Goal: Task Accomplishment & Management: Complete application form

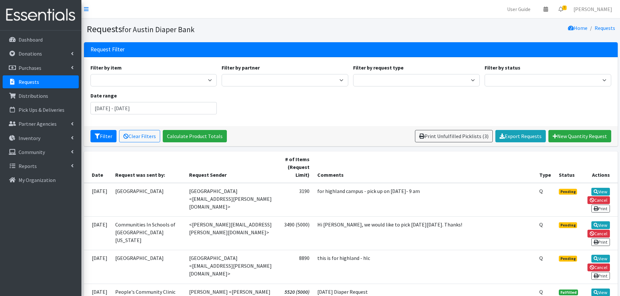
click at [25, 80] on p "Requests" at bounding box center [29, 82] width 21 height 7
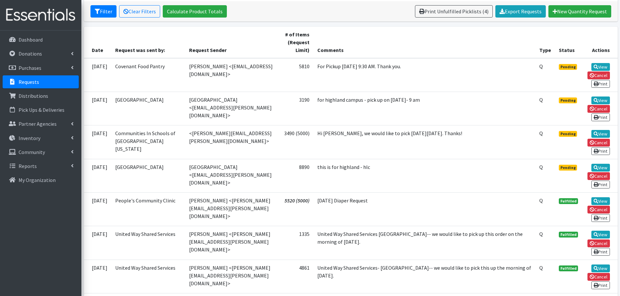
scroll to position [130, 0]
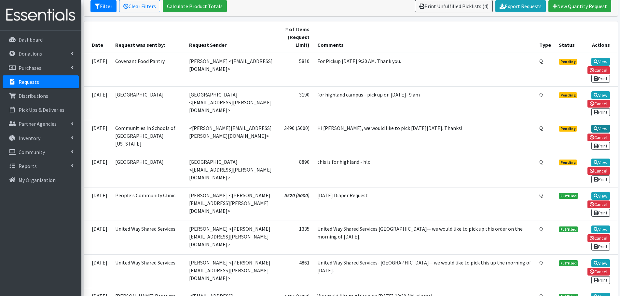
click at [604, 126] on link "View" at bounding box center [600, 129] width 19 height 8
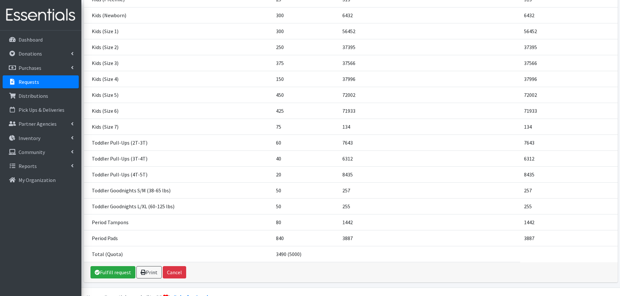
scroll to position [135, 0]
click at [120, 266] on link "Fulfill request" at bounding box center [112, 272] width 45 height 12
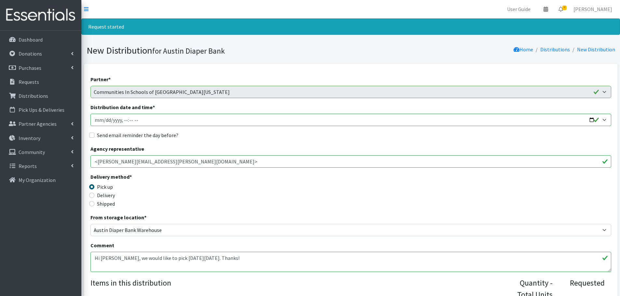
click at [592, 117] on input "Distribution date and time *" at bounding box center [350, 120] width 521 height 12
click at [123, 121] on input "Distribution date and time *" at bounding box center [350, 120] width 521 height 12
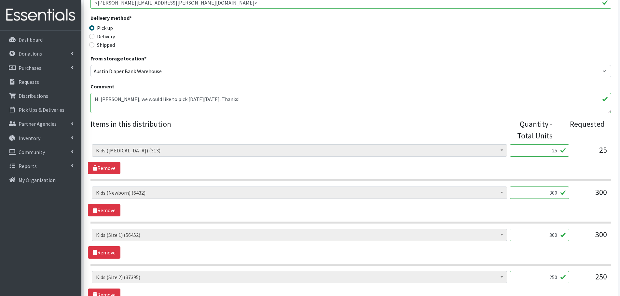
scroll to position [80, 0]
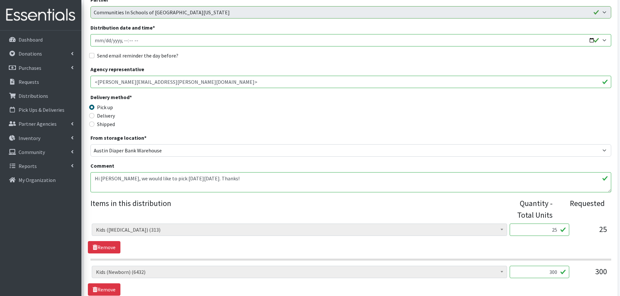
click at [119, 38] on input "Distribution date and time *" at bounding box center [350, 40] width 521 height 12
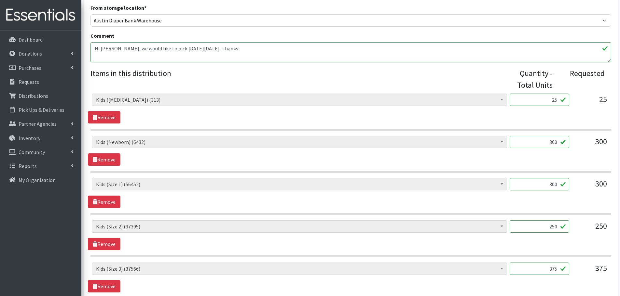
scroll to position [15, 0]
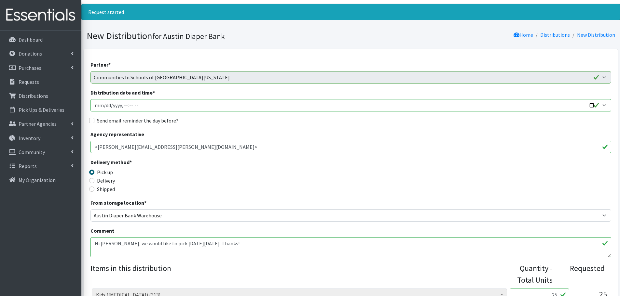
click at [121, 105] on input "Distribution date and time *" at bounding box center [350, 105] width 521 height 12
type input "2025-10-23T10:00"
click at [92, 120] on input "Send email reminder the day before?" at bounding box center [91, 120] width 5 height 5
checkbox input "true"
click at [355, 183] on div "Delivery method * Pick up Delivery Shipped Shipping cost" at bounding box center [350, 178] width 521 height 41
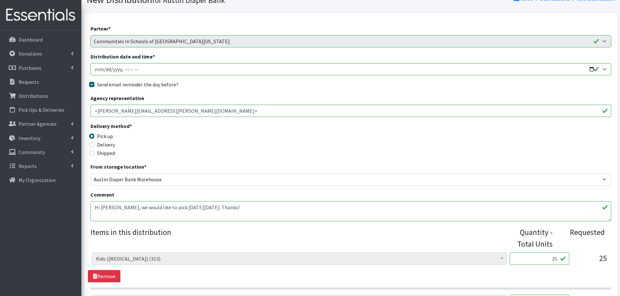
scroll to position [177, 0]
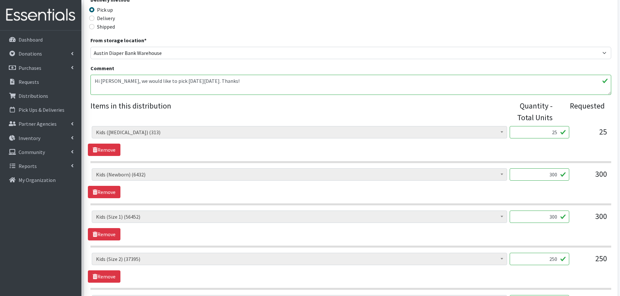
drag, startPoint x: 581, startPoint y: 134, endPoint x: 595, endPoint y: 134, distance: 13.7
click at [595, 134] on div "Baby Formula (442) Kids (Newborn) (6432) Kids (Preemie) (313) Kids (Size 1) (56…" at bounding box center [351, 135] width 518 height 18
type input "1"
click at [594, 134] on div "25" at bounding box center [590, 135] width 33 height 18
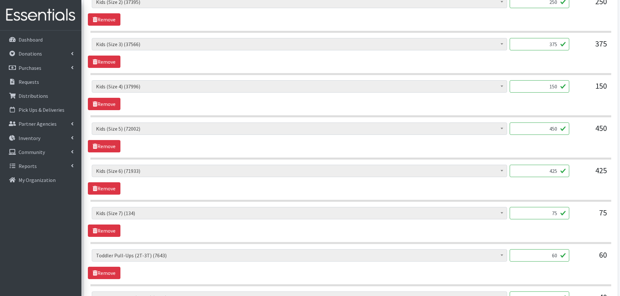
scroll to position [503, 0]
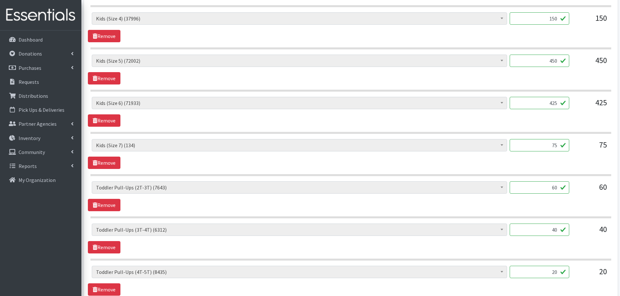
click at [543, 147] on input "75" at bounding box center [540, 145] width 60 height 12
click at [106, 164] on link "Remove" at bounding box center [104, 163] width 33 height 12
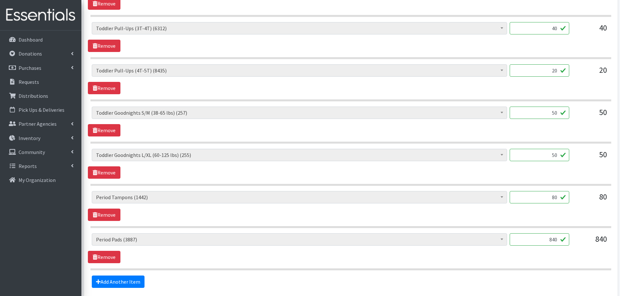
scroll to position [666, 0]
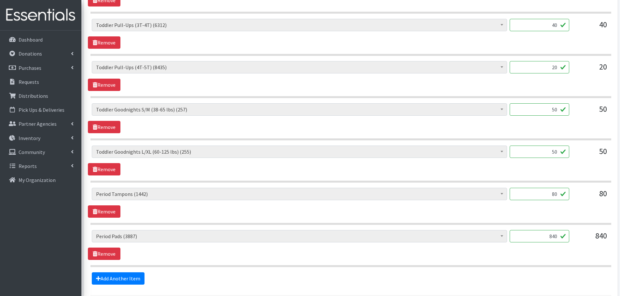
drag, startPoint x: 544, startPoint y: 198, endPoint x: 593, endPoint y: 192, distance: 49.2
click at [593, 192] on div "Baby Formula (442) Kids (Newborn) (6432) Kids (Preemie) (313) Kids (Size 1) (56…" at bounding box center [351, 197] width 518 height 18
type input "1"
click at [567, 181] on hr at bounding box center [350, 182] width 521 height 2
drag, startPoint x: 544, startPoint y: 153, endPoint x: 579, endPoint y: 158, distance: 35.4
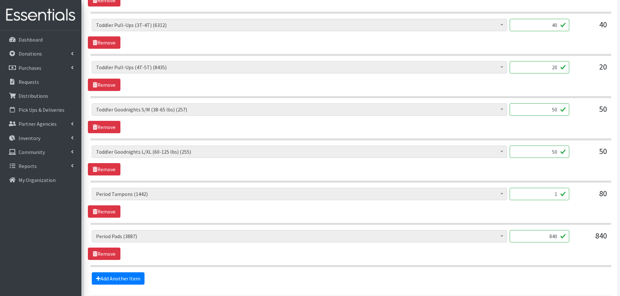
click at [579, 158] on div "Baby Formula (442) Kids (Newborn) (6432) Kids (Preemie) (313) Kids (Size 1) (56…" at bounding box center [351, 155] width 518 height 18
type input "1"
drag, startPoint x: 538, startPoint y: 110, endPoint x: 583, endPoint y: 112, distance: 45.6
click at [583, 112] on div "Baby Formula (442) Kids (Newborn) (6432) Kids (Preemie) (313) Kids (Size 1) (56…" at bounding box center [351, 112] width 518 height 18
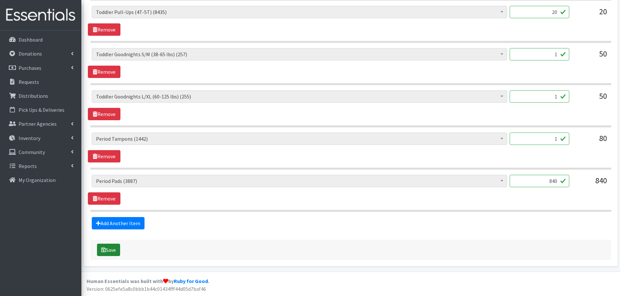
type input "1"
click at [114, 252] on button "Save" at bounding box center [108, 250] width 23 height 12
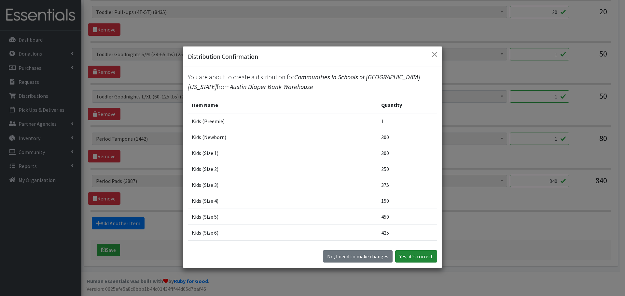
click at [408, 254] on button "Yes, it's correct" at bounding box center [416, 257] width 42 height 12
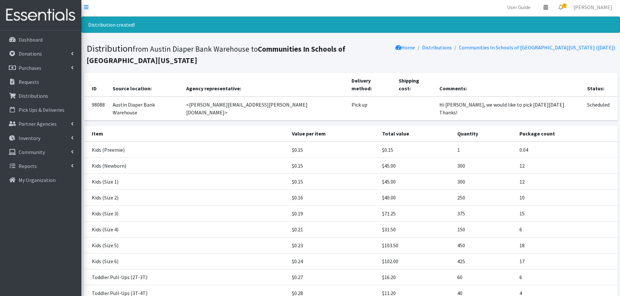
scroll to position [137, 0]
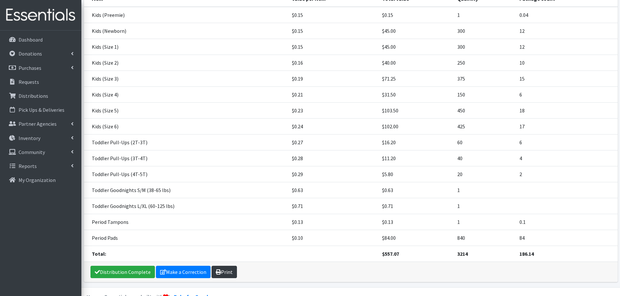
click at [229, 266] on link "Print" at bounding box center [224, 272] width 25 height 12
click at [26, 80] on p "Requests" at bounding box center [29, 82] width 21 height 7
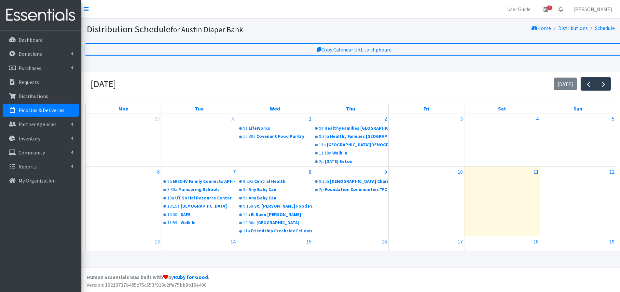
scroll to position [82, 0]
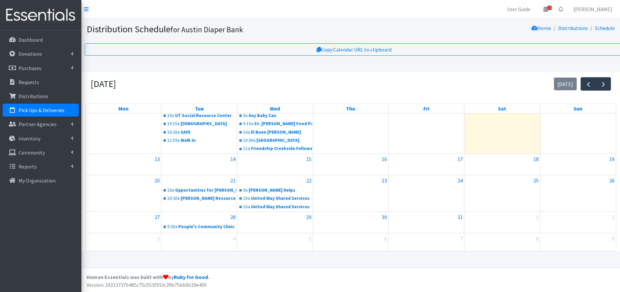
click at [37, 113] on p "Pick Ups & Deliveries" at bounding box center [42, 110] width 46 height 7
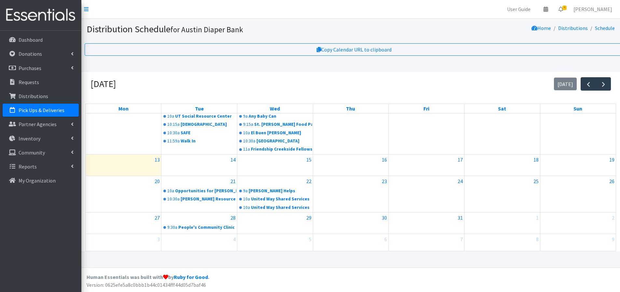
scroll to position [82, 0]
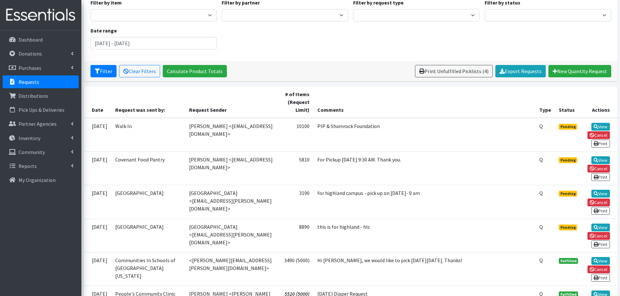
scroll to position [163, 0]
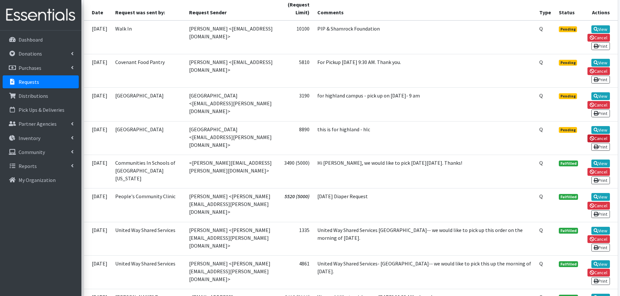
click at [595, 137] on link "Cancel" at bounding box center [598, 139] width 22 height 8
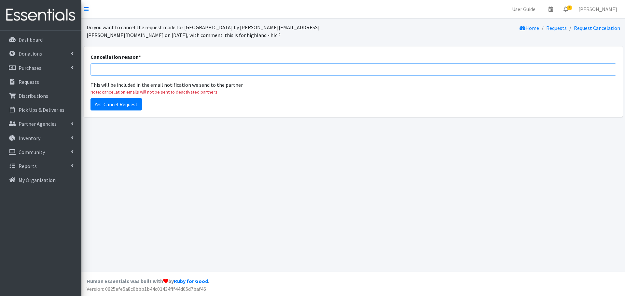
click at [139, 68] on input "Cancellation reason *" at bounding box center [353, 69] width 526 height 12
type input "duplicate"
click at [122, 103] on input "Yes. Cancel Request" at bounding box center [115, 104] width 51 height 12
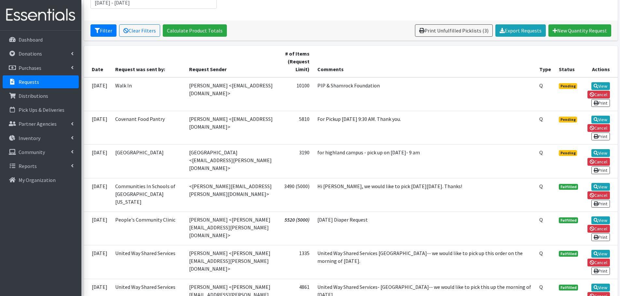
scroll to position [163, 0]
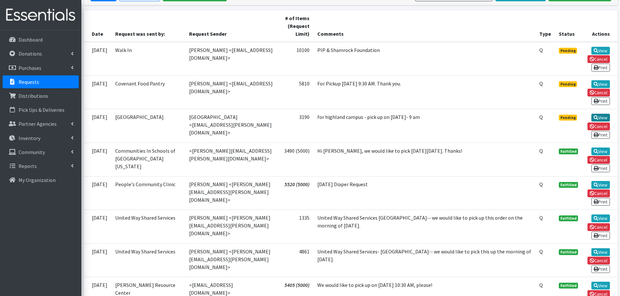
click at [599, 117] on link "View" at bounding box center [600, 118] width 19 height 8
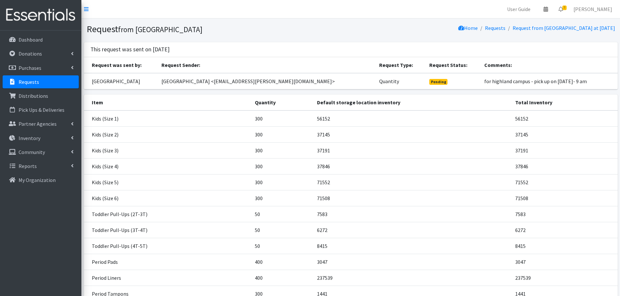
scroll to position [88, 0]
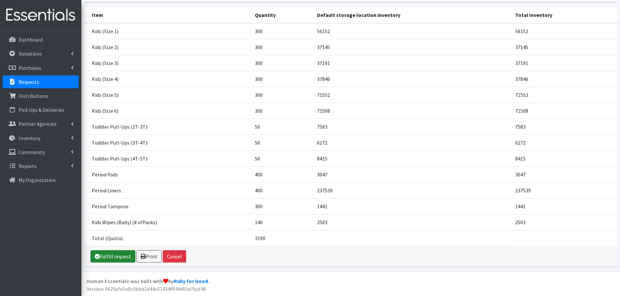
click at [104, 258] on link "Fulfill request" at bounding box center [112, 257] width 45 height 12
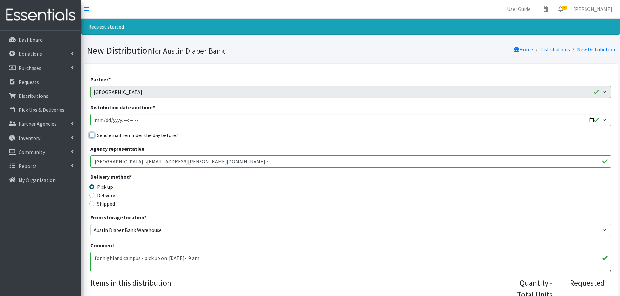
click at [90, 135] on input "Send email reminder the day before?" at bounding box center [91, 135] width 5 height 5
checkbox input "true"
click at [103, 117] on input "Distribution date and time *" at bounding box center [350, 120] width 521 height 12
click at [107, 121] on input "Distribution date and time *" at bounding box center [350, 120] width 521 height 12
click at [105, 119] on input "Distribution date and time *" at bounding box center [350, 120] width 521 height 12
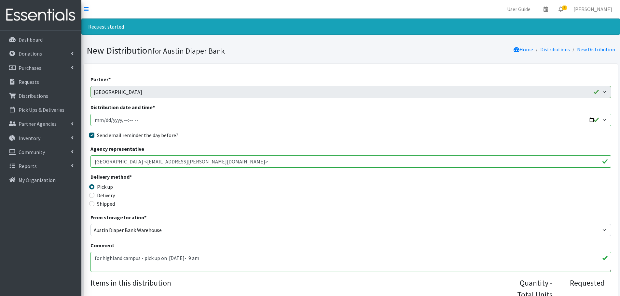
click at [119, 119] on input "Distribution date and time *" at bounding box center [350, 120] width 521 height 12
click at [125, 120] on input "Distribution date and time *" at bounding box center [350, 120] width 521 height 12
click at [123, 120] on input "Distribution date and time *" at bounding box center [350, 120] width 521 height 12
type input "2025-10-21T09:00"
click at [207, 185] on div "Pick up" at bounding box center [155, 187] width 130 height 8
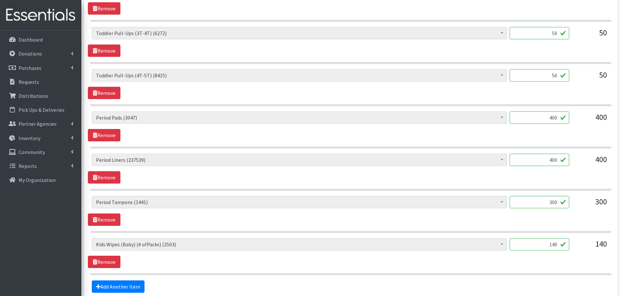
scroll to position [586, 0]
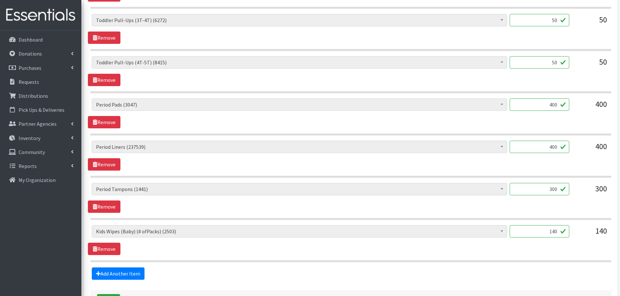
drag, startPoint x: 552, startPoint y: 232, endPoint x: 582, endPoint y: 237, distance: 30.2
click at [581, 237] on div "Baby Formula (442) Kids (Newborn) (6132) Kids (Preemie) (312) Kids (Size 1) (56…" at bounding box center [351, 235] width 518 height 18
type input "1"
click at [490, 240] on span "Baby Formula (442) Kids (Newborn) (6132) Kids (Preemie) (312) Kids (Size 1) (56…" at bounding box center [299, 235] width 415 height 18
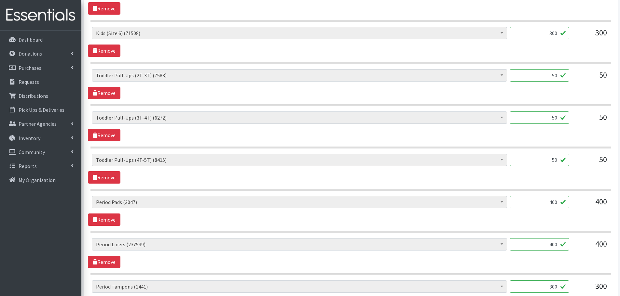
scroll to position [636, 0]
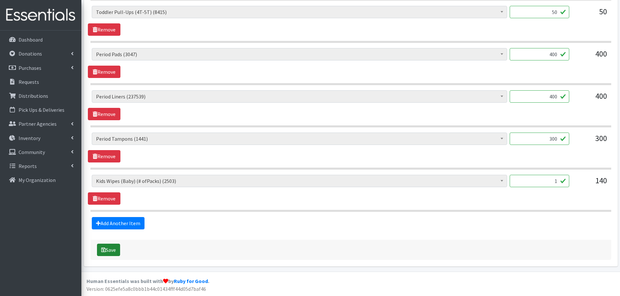
click at [113, 252] on button "Save" at bounding box center [108, 250] width 23 height 12
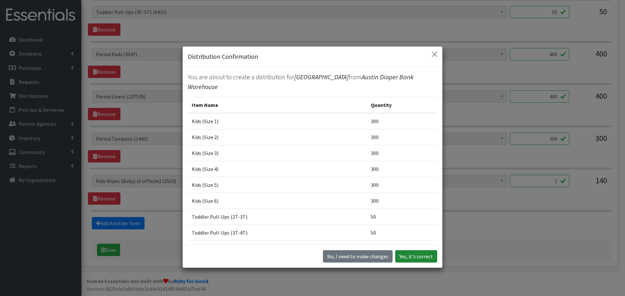
click at [417, 257] on button "Yes, it's correct" at bounding box center [416, 257] width 42 height 12
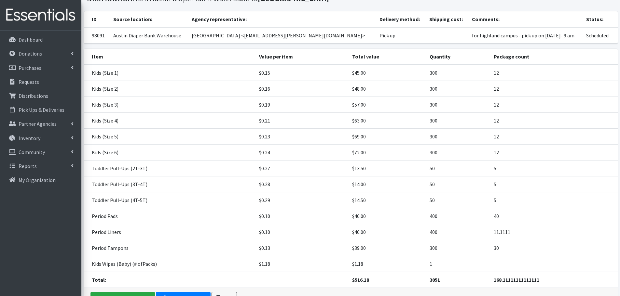
scroll to position [94, 0]
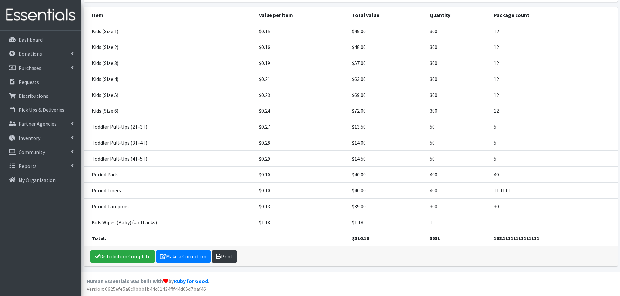
click at [226, 257] on link "Print" at bounding box center [224, 257] width 25 height 12
click at [31, 81] on p "Requests" at bounding box center [29, 82] width 21 height 7
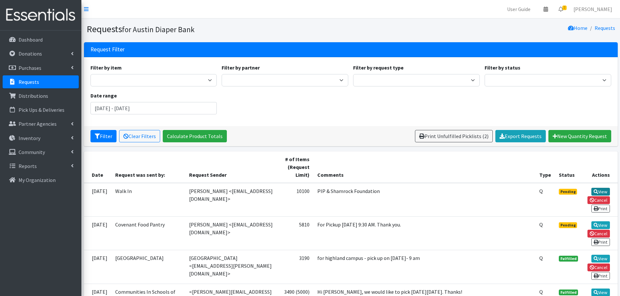
click at [597, 190] on icon at bounding box center [596, 192] width 5 height 5
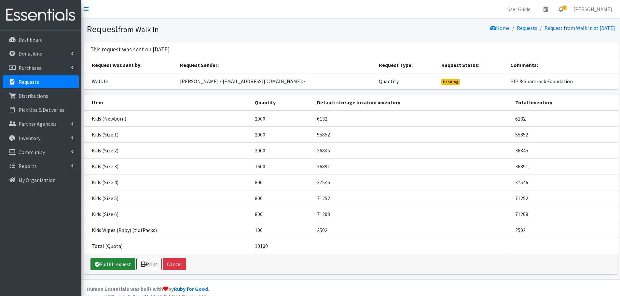
click at [126, 266] on link "Fulfill request" at bounding box center [112, 264] width 45 height 12
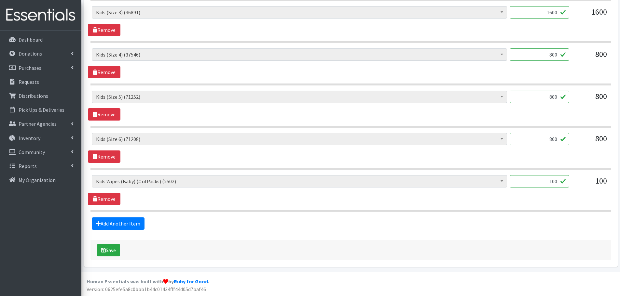
scroll to position [425, 0]
click at [112, 250] on button "Save" at bounding box center [108, 250] width 23 height 12
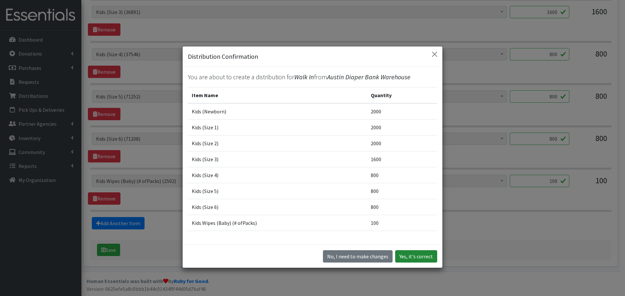
click at [409, 253] on button "Yes, it's correct" at bounding box center [416, 257] width 42 height 12
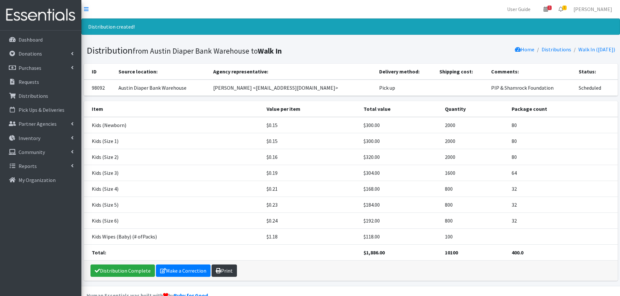
click at [223, 268] on link "Print" at bounding box center [224, 271] width 25 height 12
click at [30, 82] on p "Requests" at bounding box center [29, 82] width 21 height 7
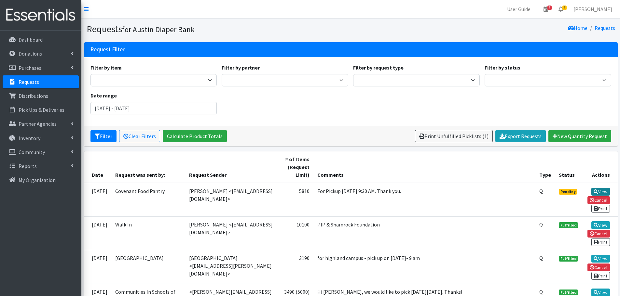
click at [603, 192] on link "View" at bounding box center [600, 192] width 19 height 8
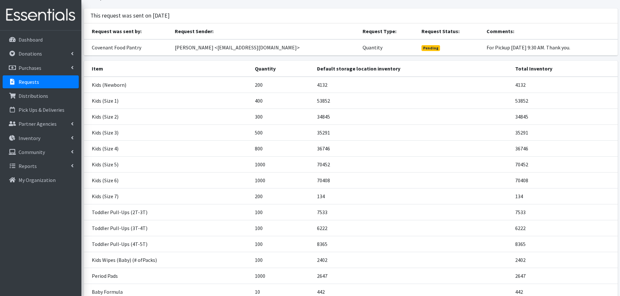
scroll to position [98, 0]
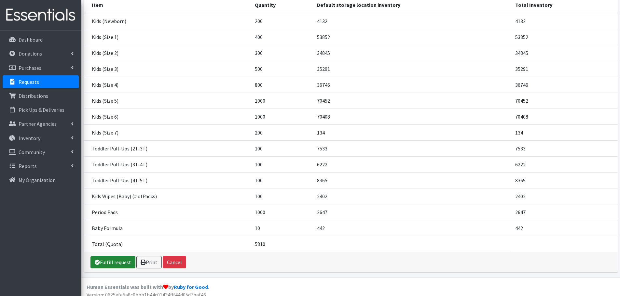
click at [123, 262] on link "Fulfill request" at bounding box center [112, 262] width 45 height 12
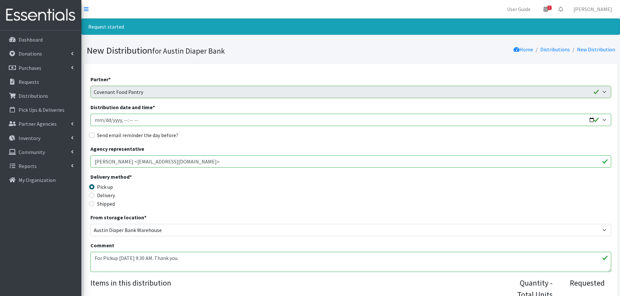
click at [591, 120] on input "Distribution date and time *" at bounding box center [350, 120] width 521 height 12
type input "2025-11-04T09:30"
click at [278, 186] on div "Delivery method * Pick up Delivery Shipped Shipping cost" at bounding box center [350, 193] width 521 height 41
click at [93, 133] on input "Send email reminder the day before?" at bounding box center [91, 135] width 5 height 5
checkbox input "true"
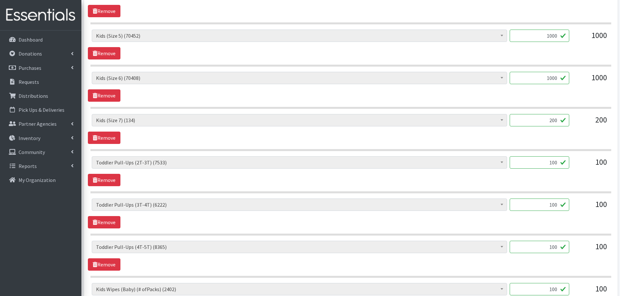
scroll to position [488, 0]
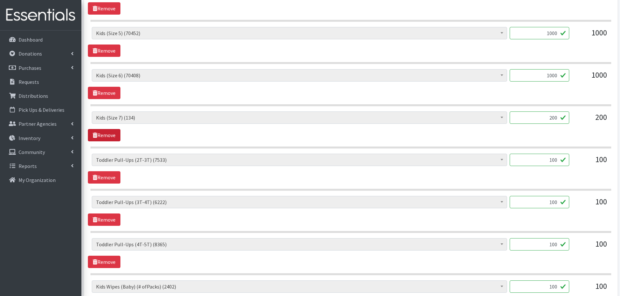
click at [105, 134] on link "Remove" at bounding box center [104, 135] width 33 height 12
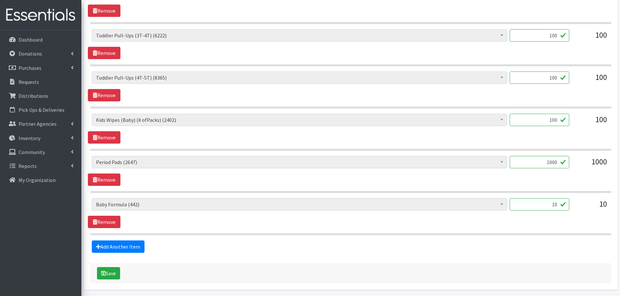
scroll to position [618, 0]
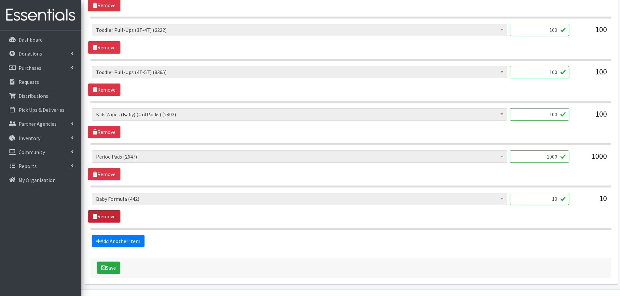
click at [112, 213] on link "Remove" at bounding box center [104, 217] width 33 height 12
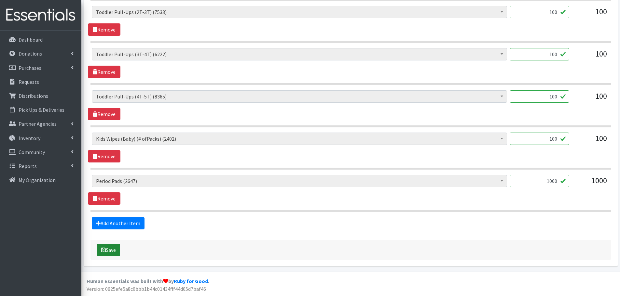
click at [112, 249] on button "Save" at bounding box center [108, 250] width 23 height 12
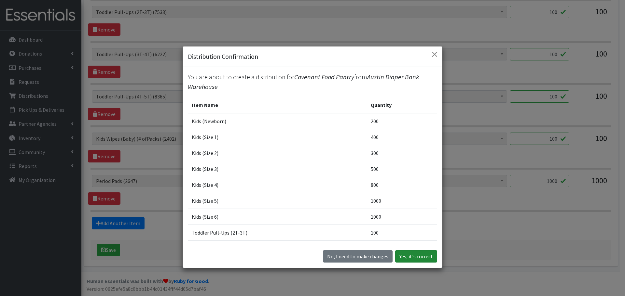
click at [410, 259] on button "Yes, it's correct" at bounding box center [416, 257] width 42 height 12
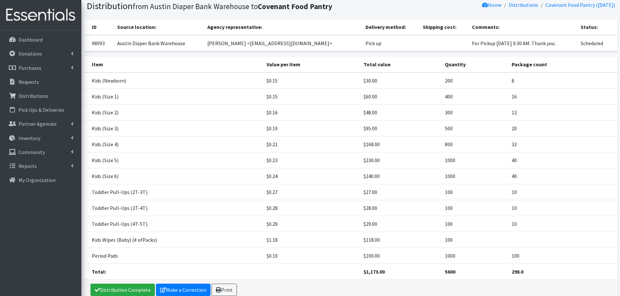
scroll to position [78, 0]
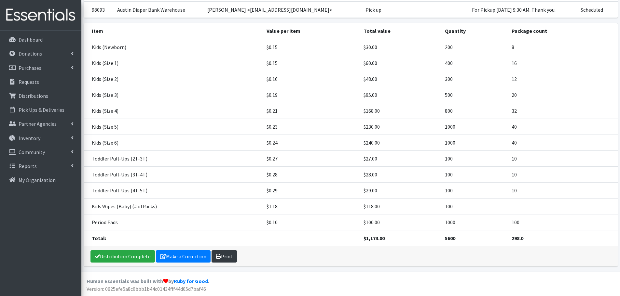
click at [229, 255] on link "Print" at bounding box center [224, 257] width 25 height 12
click at [34, 85] on link "Requests" at bounding box center [41, 81] width 76 height 13
